Goal: Transaction & Acquisition: Purchase product/service

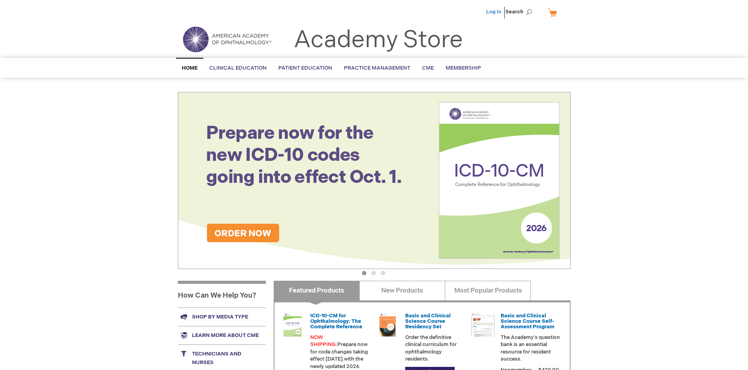
click at [495, 12] on link "Log In" at bounding box center [493, 12] width 15 height 6
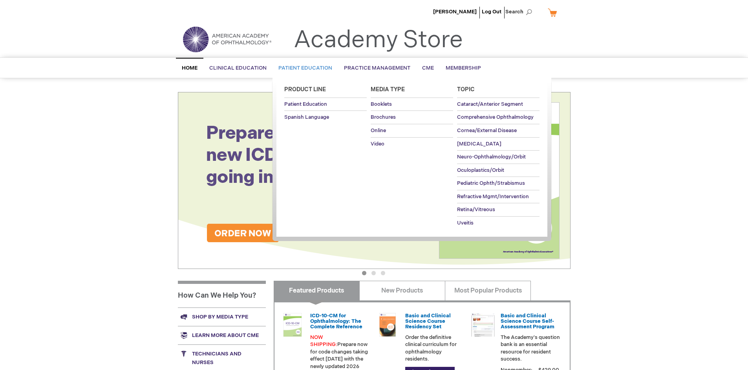
click at [303, 68] on span "Patient Education" at bounding box center [306, 68] width 54 height 6
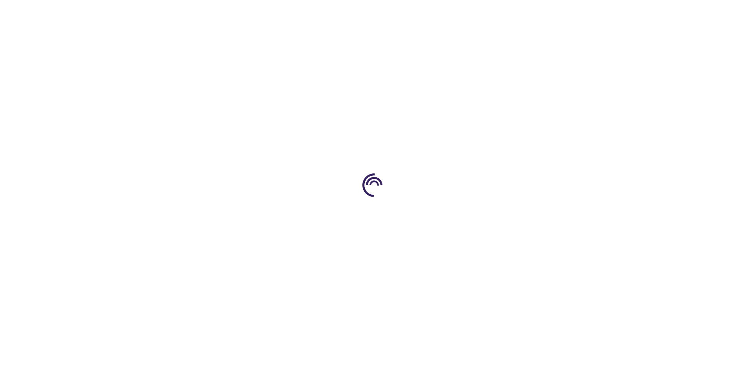
click at [495, 212] on span "Add to Cart" at bounding box center [491, 211] width 32 height 7
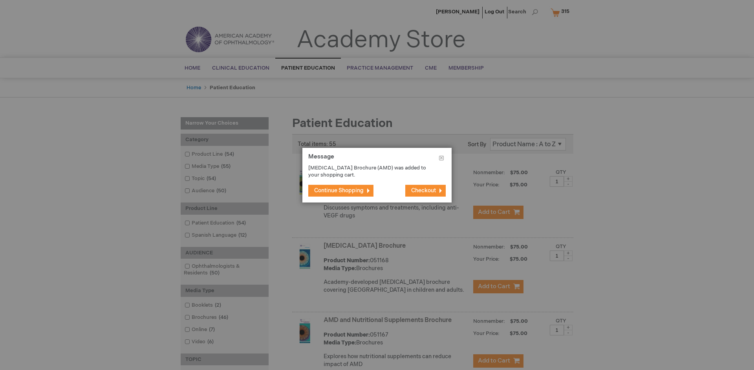
click at [339, 190] on span "Continue Shopping" at bounding box center [339, 190] width 50 height 7
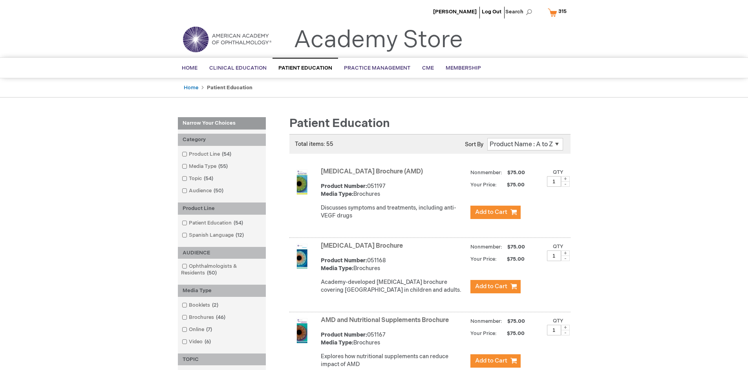
click at [387, 324] on link "AMD and Nutritional Supplements Brochure" at bounding box center [385, 319] width 128 height 7
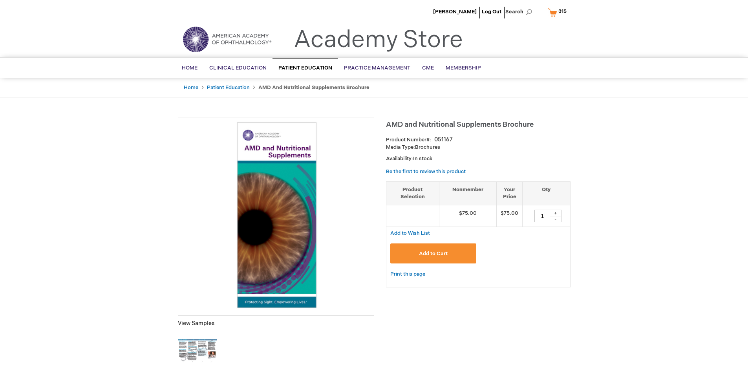
type input "1"
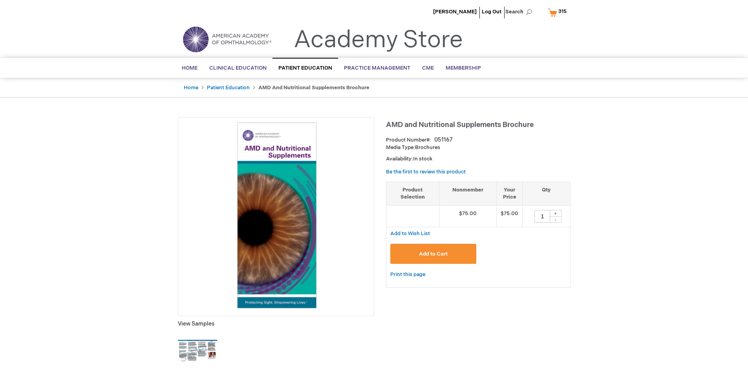
click at [433, 253] on span "Add to Cart" at bounding box center [433, 254] width 29 height 6
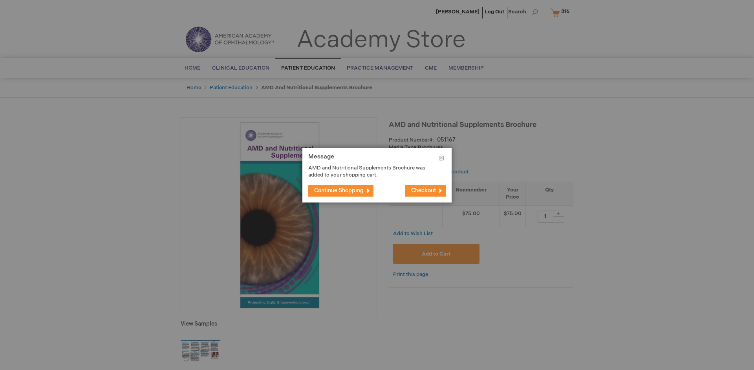
click at [339, 190] on span "Continue Shopping" at bounding box center [339, 190] width 50 height 7
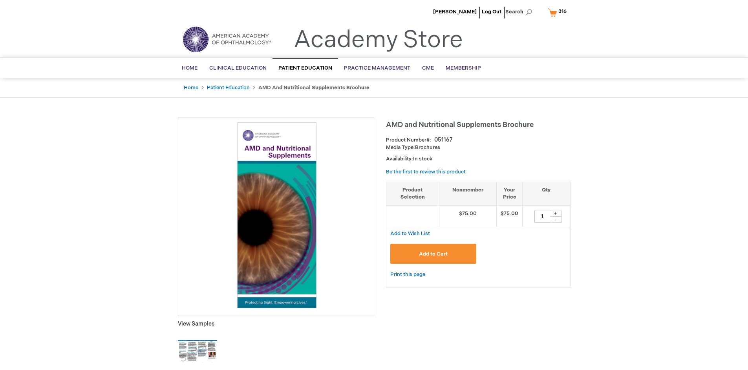
click at [559, 12] on span "316" at bounding box center [563, 11] width 8 height 6
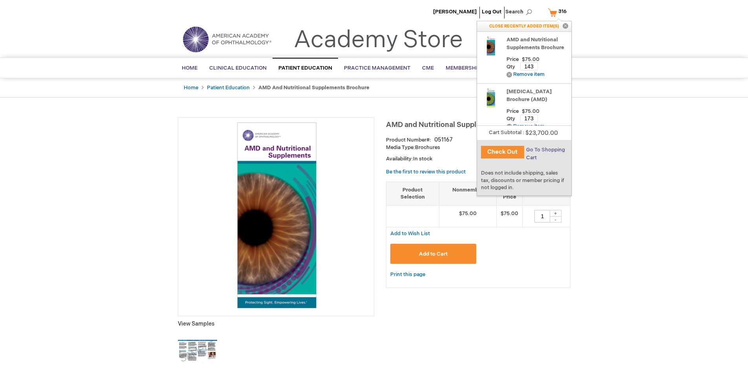
click at [545, 150] on span "Go To Shopping Cart" at bounding box center [545, 154] width 39 height 14
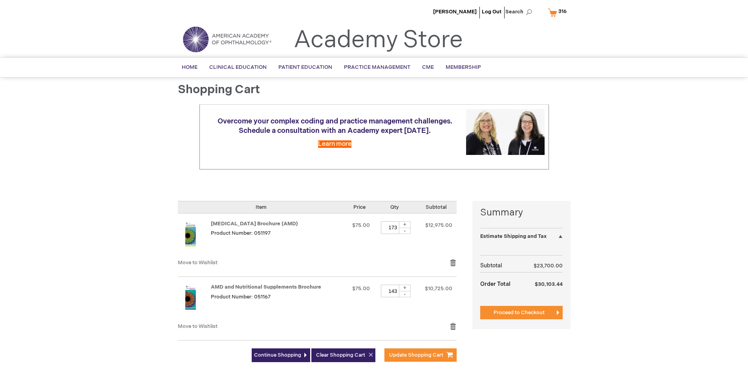
select select "US"
select select "41"
